Goal: Task Accomplishment & Management: Manage account settings

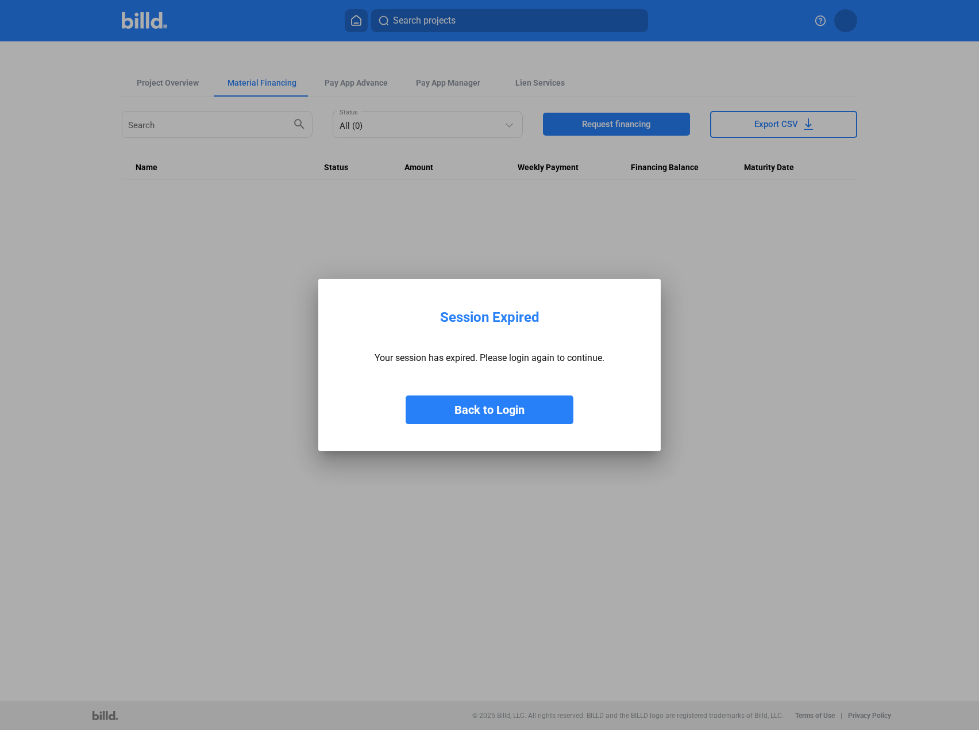
click at [478, 401] on button "Back to Login" at bounding box center [490, 409] width 168 height 29
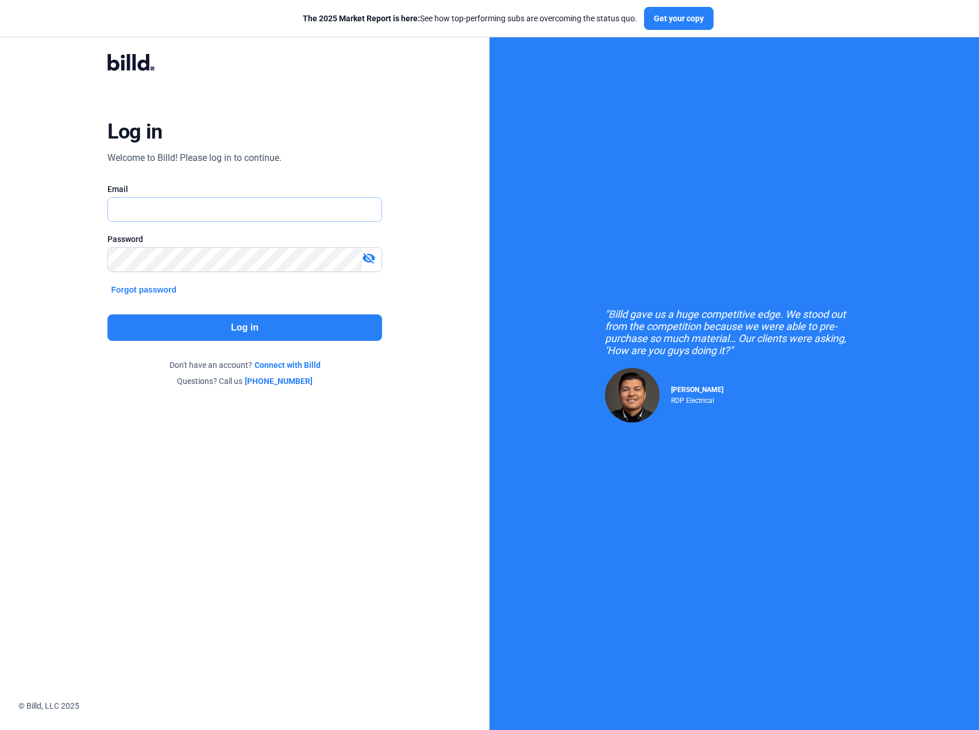
type input "[PERSON_NAME][EMAIL_ADDRESS][DOMAIN_NAME]"
click at [235, 336] on button "Log in" at bounding box center [244, 327] width 274 height 26
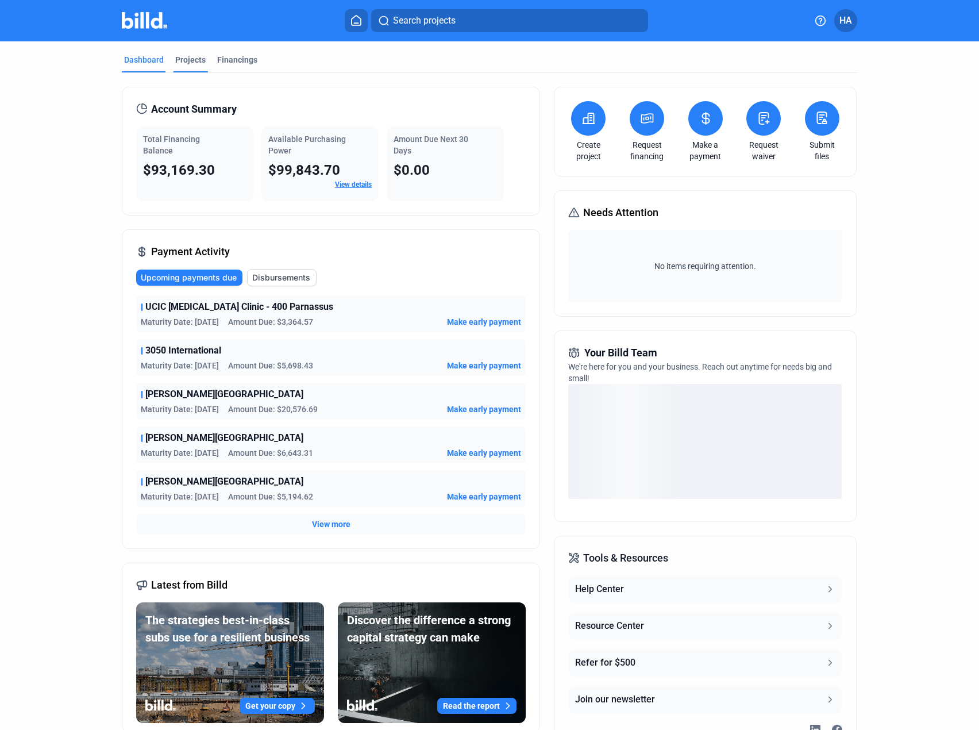
click at [189, 63] on div "Projects" at bounding box center [190, 59] width 30 height 11
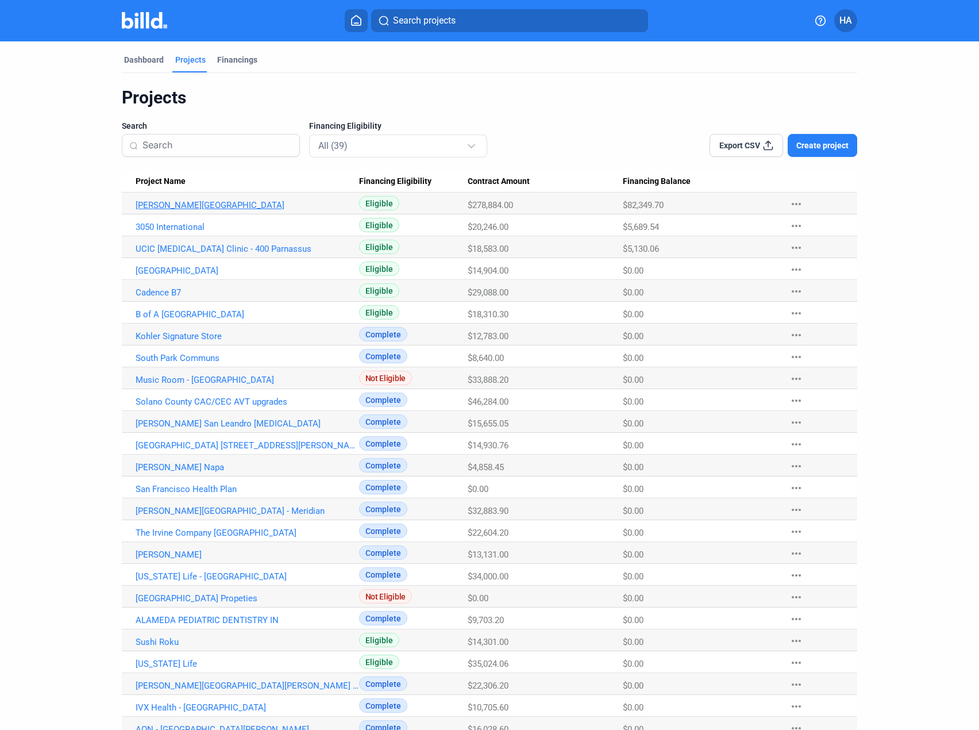
click at [176, 204] on link "[PERSON_NAME][GEOGRAPHIC_DATA]" at bounding box center [248, 205] width 224 height 10
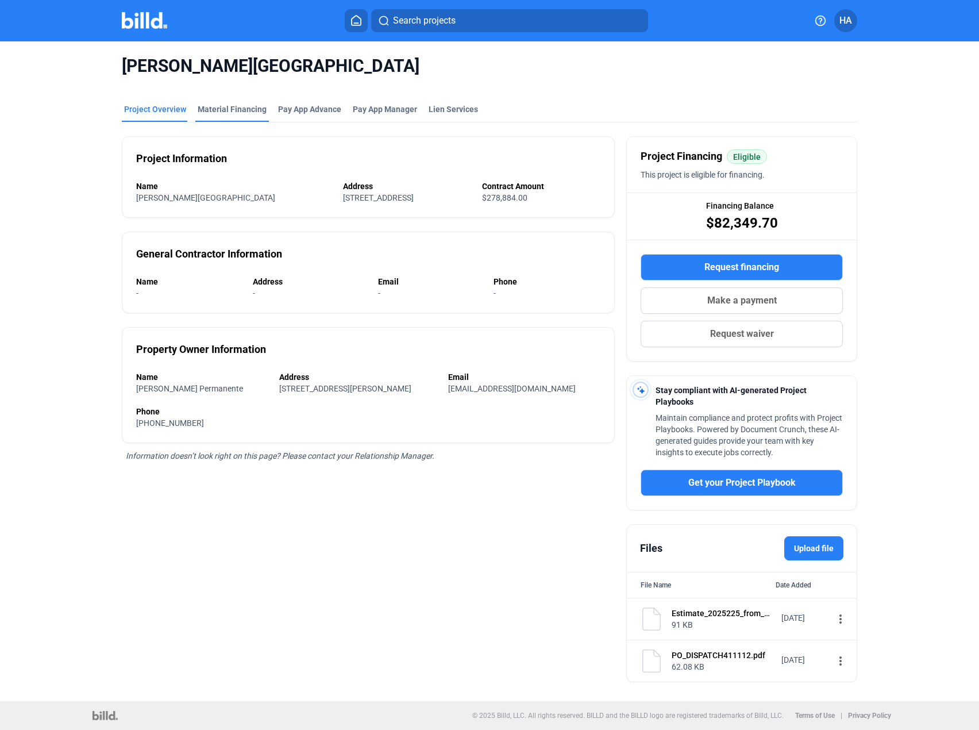
click at [233, 110] on div "Material Financing" at bounding box center [232, 108] width 69 height 11
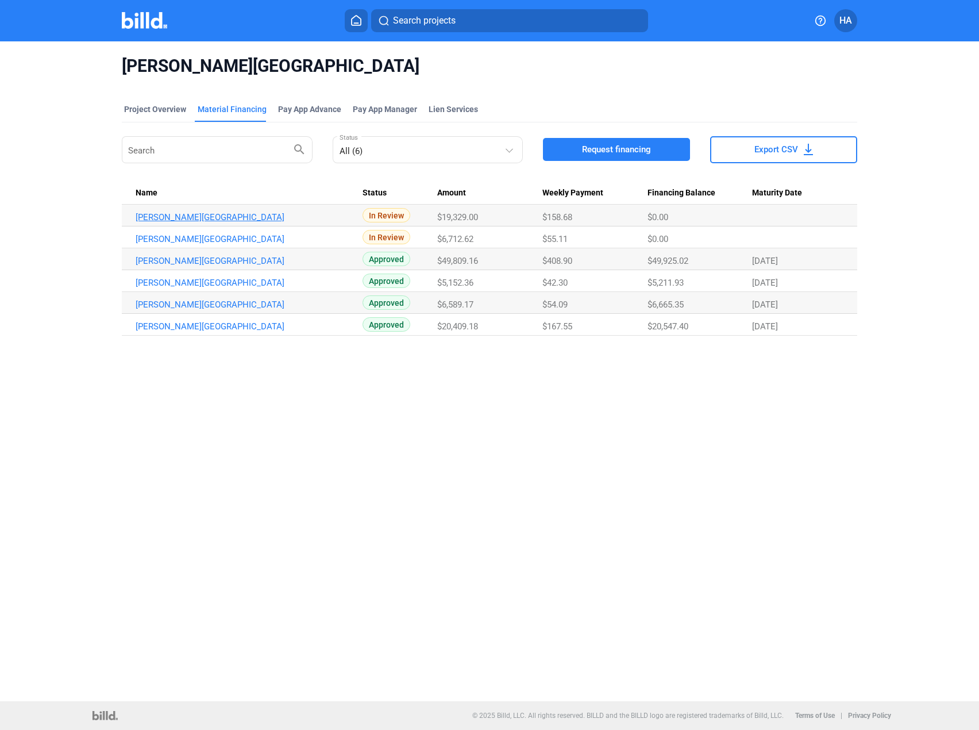
click at [205, 219] on link "[PERSON_NAME][GEOGRAPHIC_DATA]" at bounding box center [248, 217] width 224 height 10
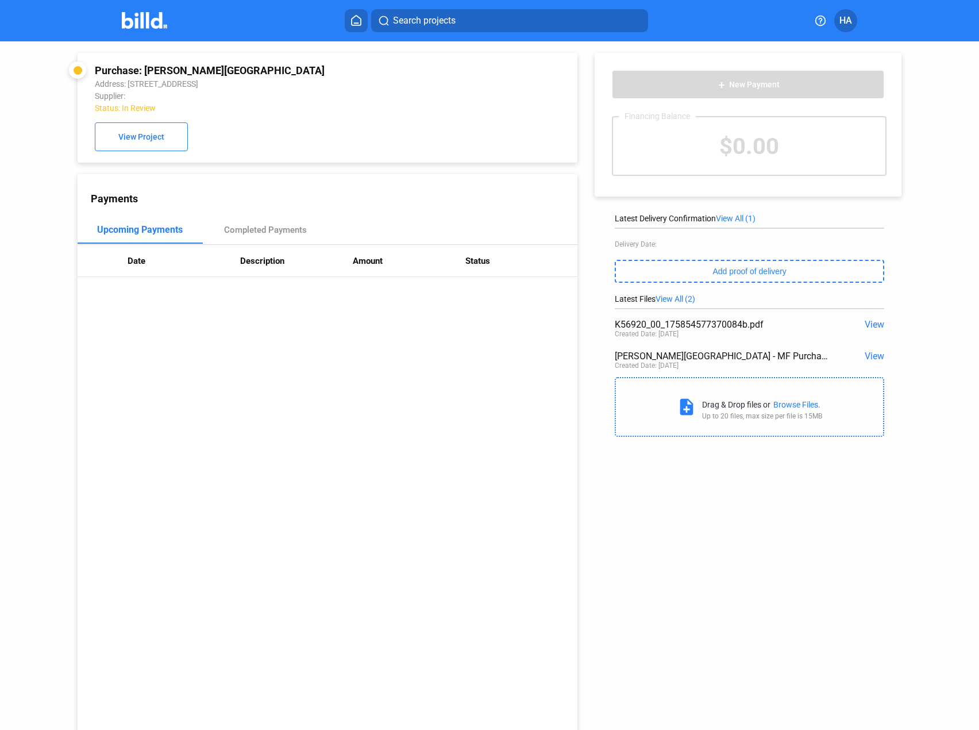
click at [107, 532] on div "Payments Upcoming Payments Completed Payments Date Description Amount Status" at bounding box center [328, 458] width 500 height 569
